Goal: Transaction & Acquisition: Purchase product/service

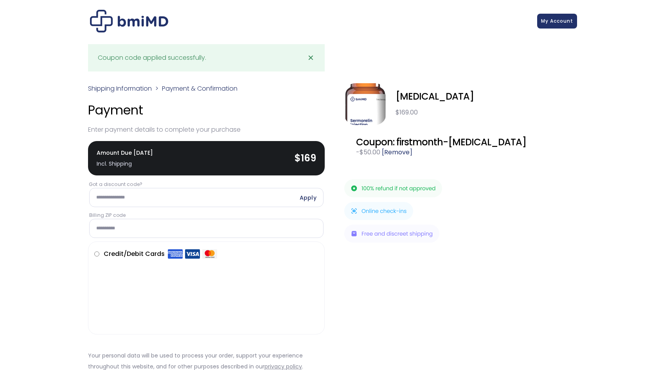
scroll to position [2, 0]
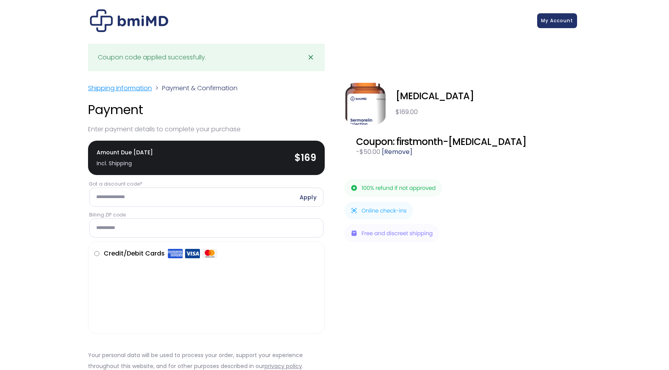
click at [124, 84] on link "Shipping Information" at bounding box center [120, 88] width 64 height 9
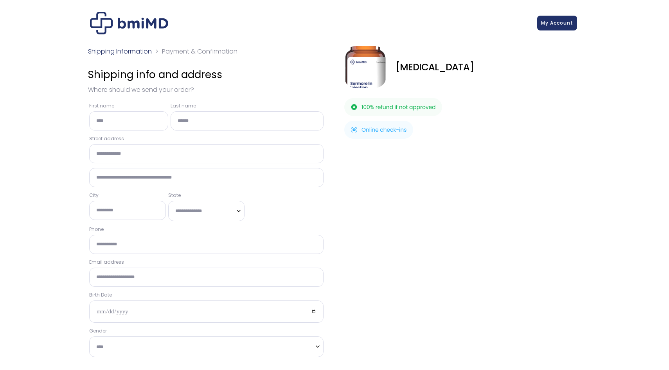
select select "**"
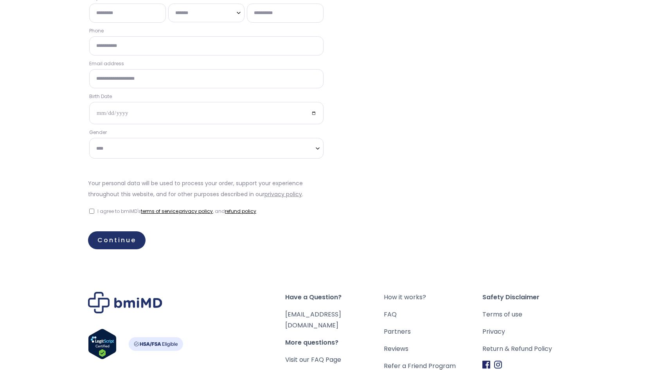
scroll to position [226, 0]
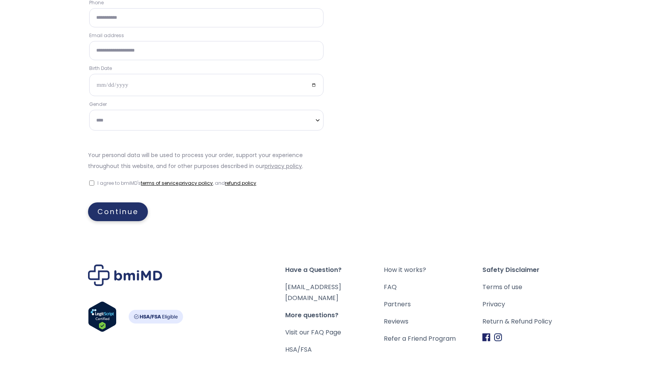
click at [115, 218] on link "Continue" at bounding box center [118, 212] width 60 height 19
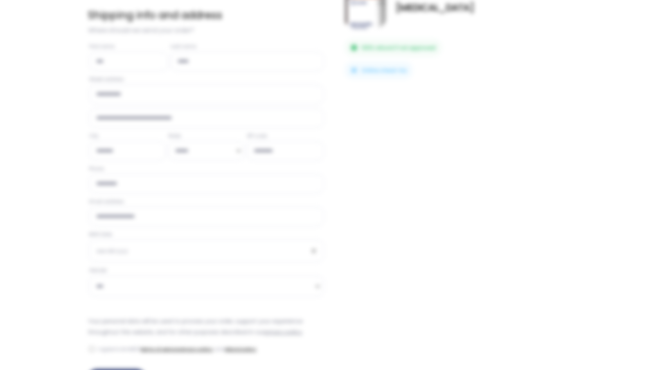
scroll to position [0, 0]
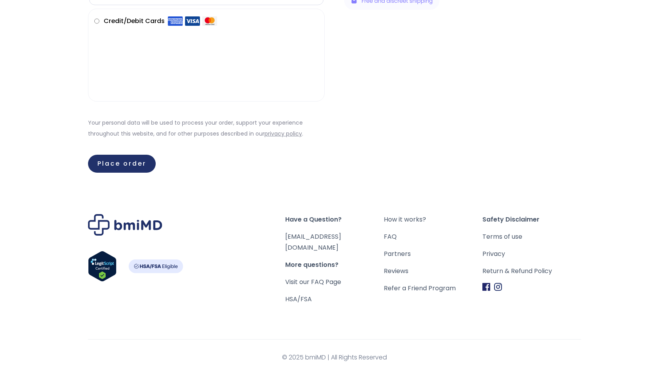
scroll to position [195, 0]
